Goal: Check status: Check status

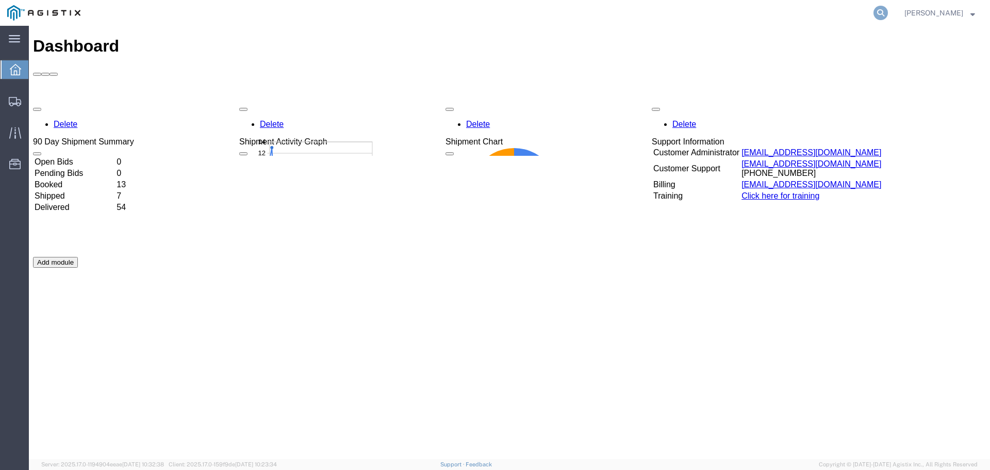
click at [888, 11] on icon at bounding box center [881, 13] width 14 height 14
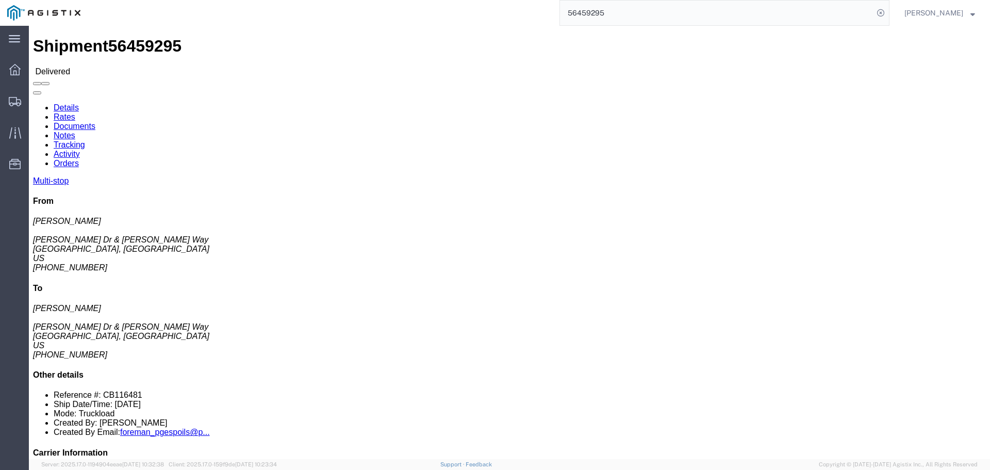
click at [635, 14] on input "56459295" at bounding box center [717, 13] width 314 height 25
type input "5"
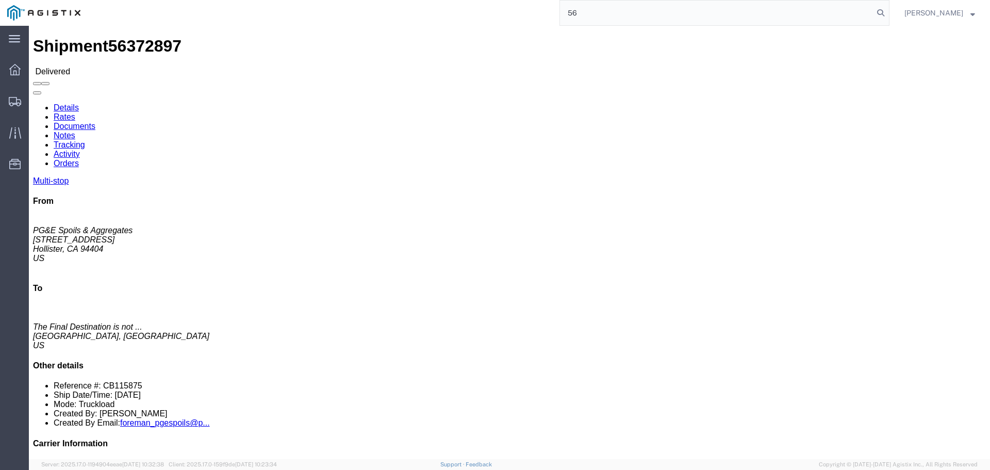
type input "5"
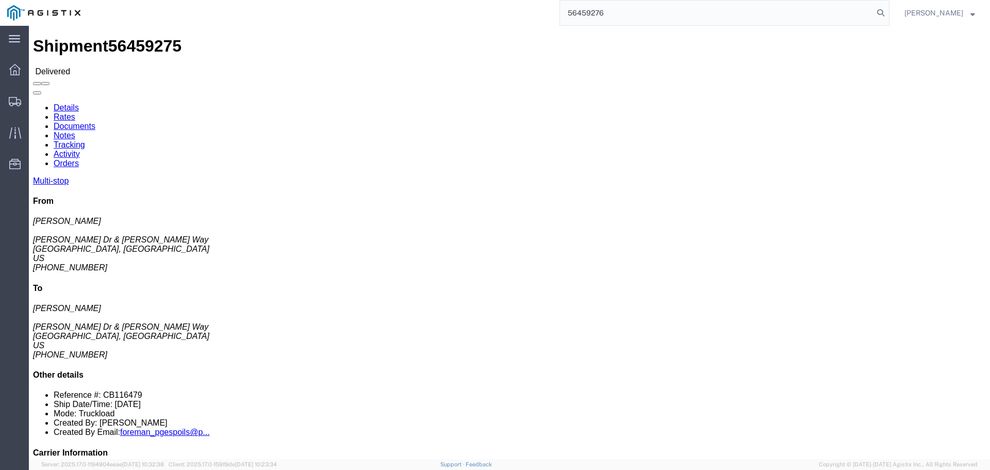
type input "56459276"
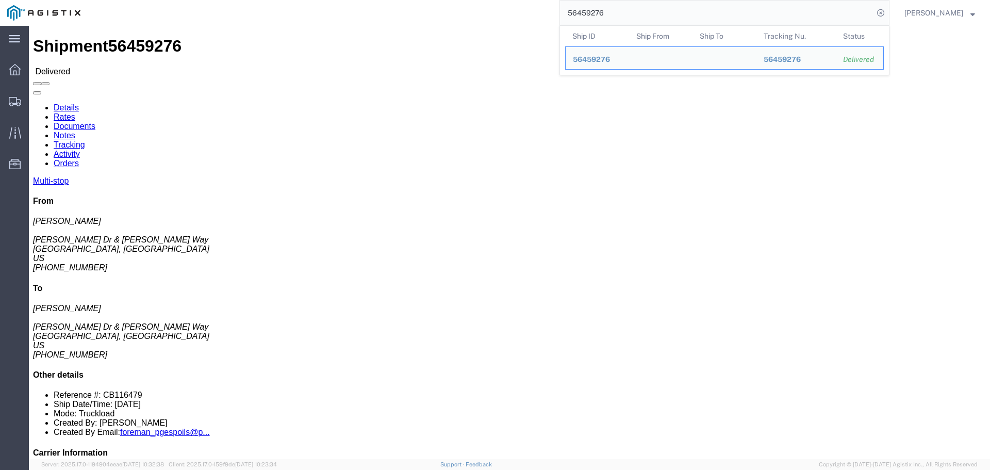
click h2 "Shipment Detail Multi-stop"
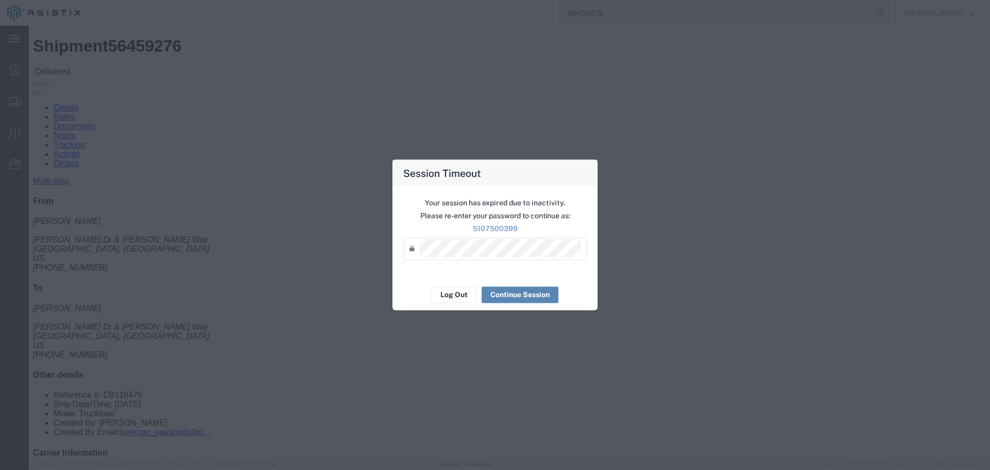
click at [509, 294] on button "Continue Session" at bounding box center [520, 294] width 77 height 17
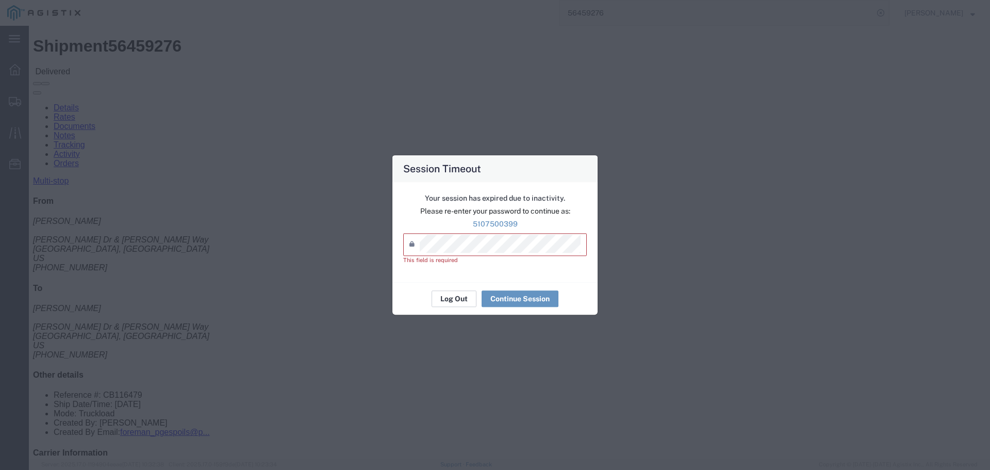
click at [445, 298] on button "Log Out" at bounding box center [454, 298] width 45 height 17
